Goal: Task Accomplishment & Management: Use online tool/utility

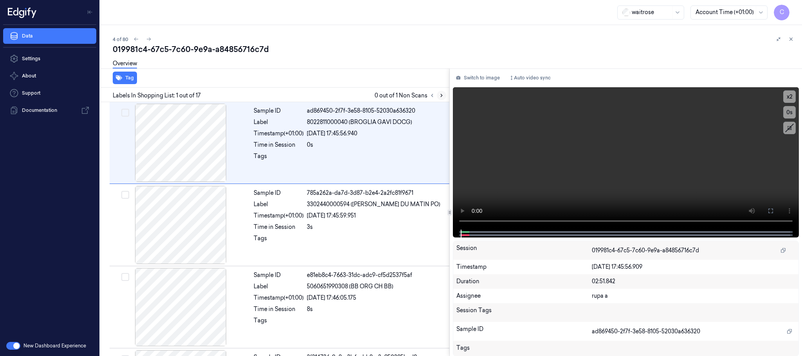
click at [444, 94] on button at bounding box center [441, 95] width 9 height 9
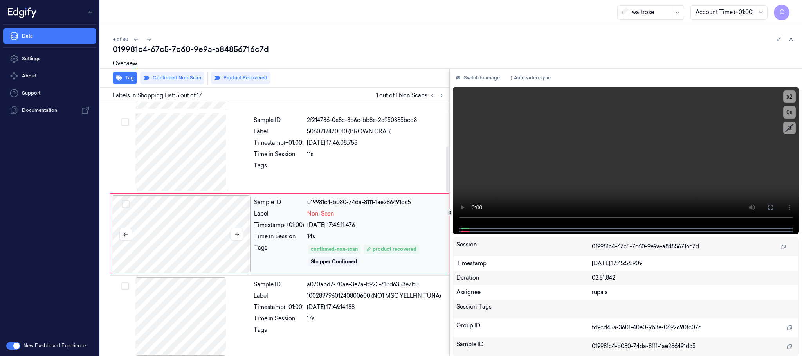
scroll to position [244, 0]
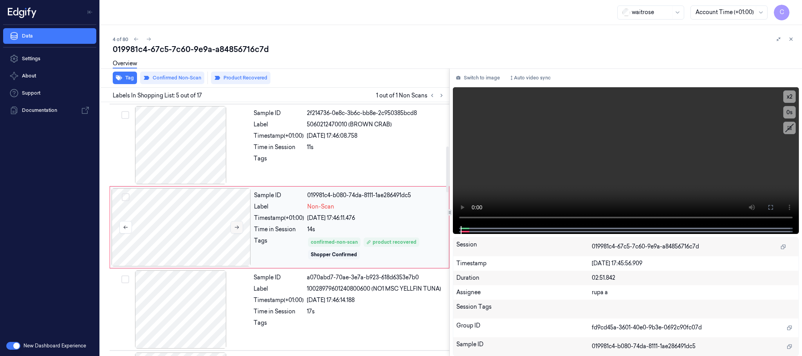
click at [231, 230] on button at bounding box center [237, 227] width 13 height 13
click at [215, 167] on div at bounding box center [180, 145] width 139 height 78
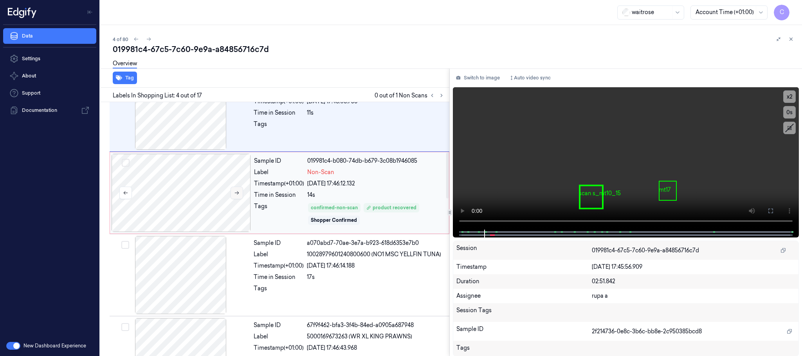
scroll to position [337, 0]
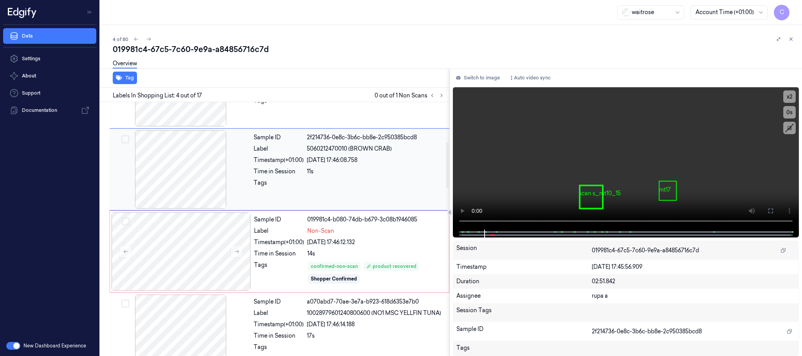
click at [191, 184] on div at bounding box center [180, 169] width 139 height 78
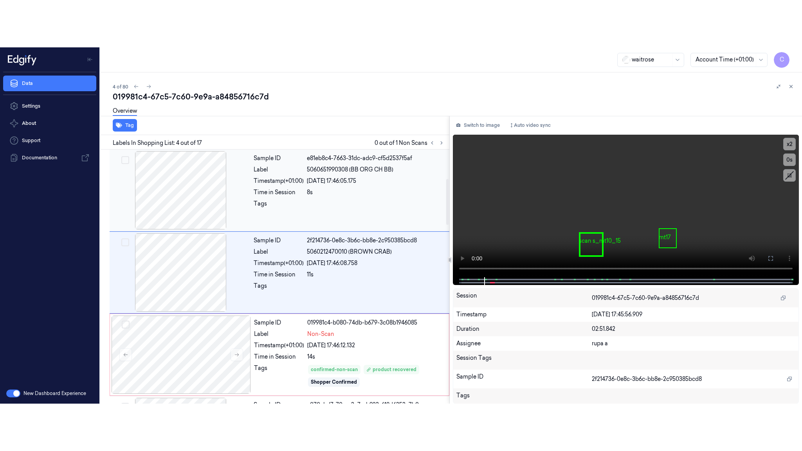
scroll to position [161, 0]
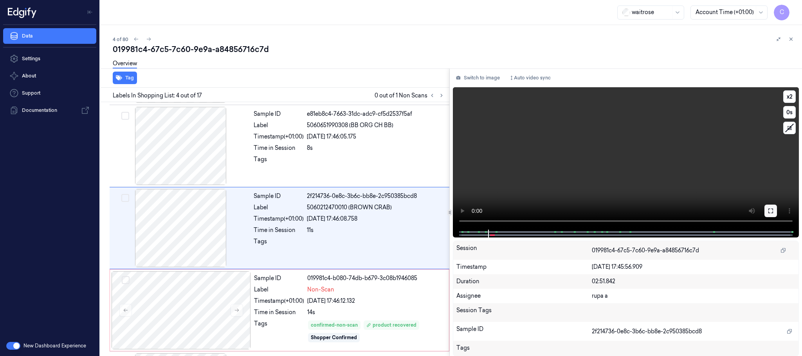
click at [773, 210] on icon at bounding box center [771, 211] width 6 height 6
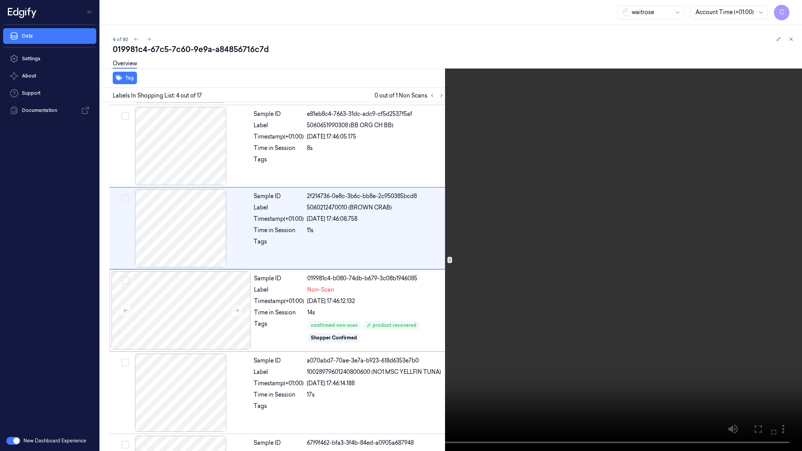
click at [407, 216] on video at bounding box center [401, 225] width 802 height 451
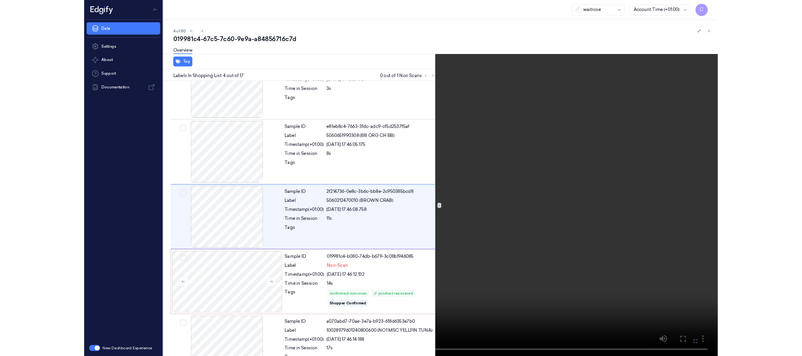
scroll to position [114, 0]
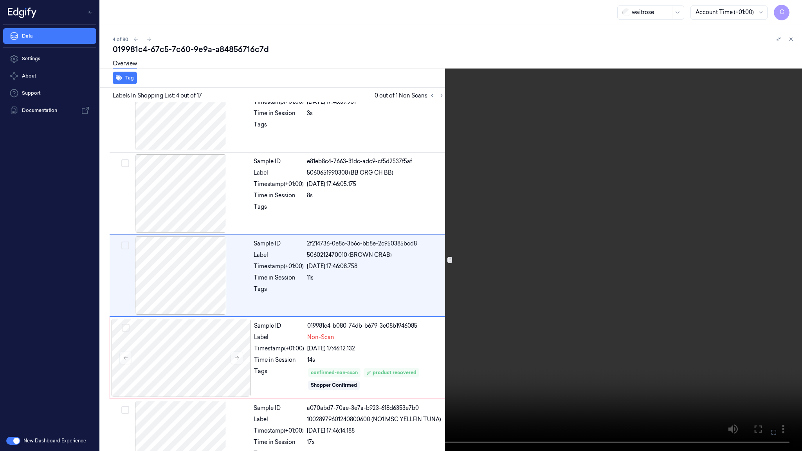
click at [399, 241] on video at bounding box center [401, 225] width 802 height 451
click at [288, 235] on video at bounding box center [401, 225] width 802 height 451
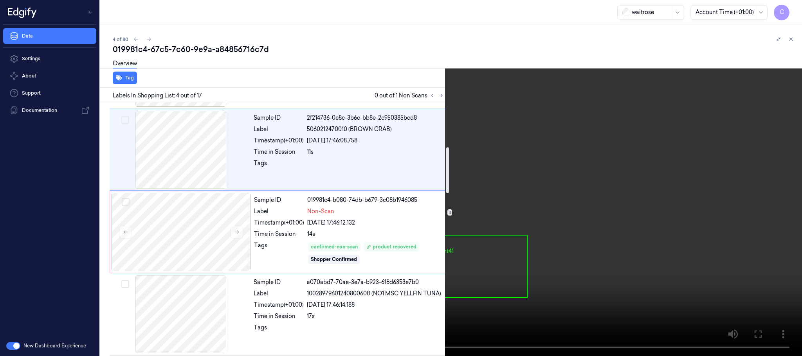
scroll to position [235, 0]
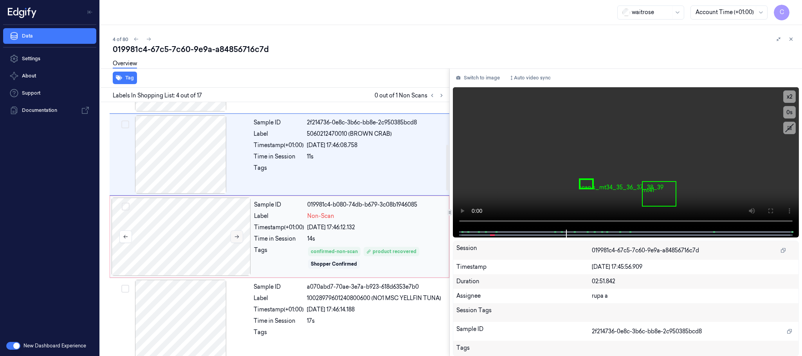
click at [238, 241] on button at bounding box center [237, 237] width 13 height 13
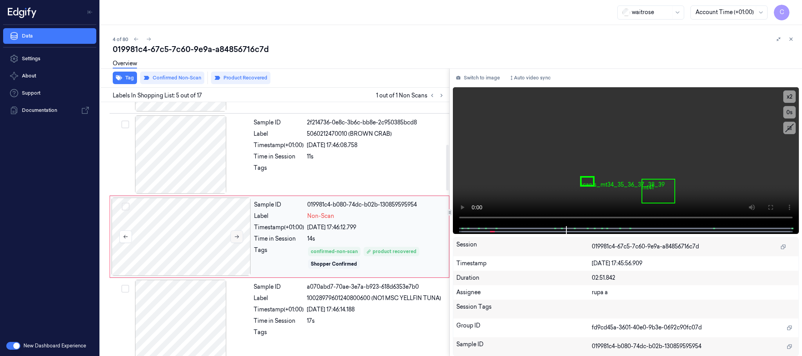
scroll to position [244, 0]
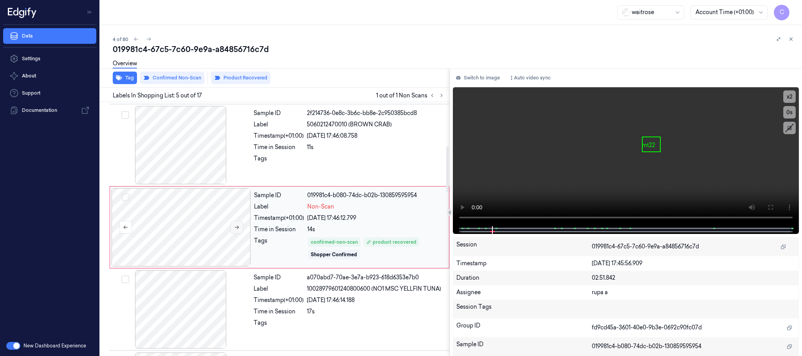
click at [238, 241] on div at bounding box center [181, 227] width 139 height 78
click at [239, 229] on icon at bounding box center [237, 228] width 4 height 4
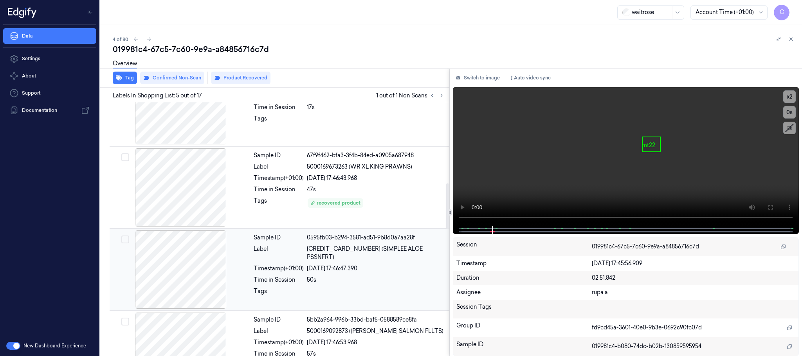
scroll to position [479, 0]
